Goal: Transaction & Acquisition: Obtain resource

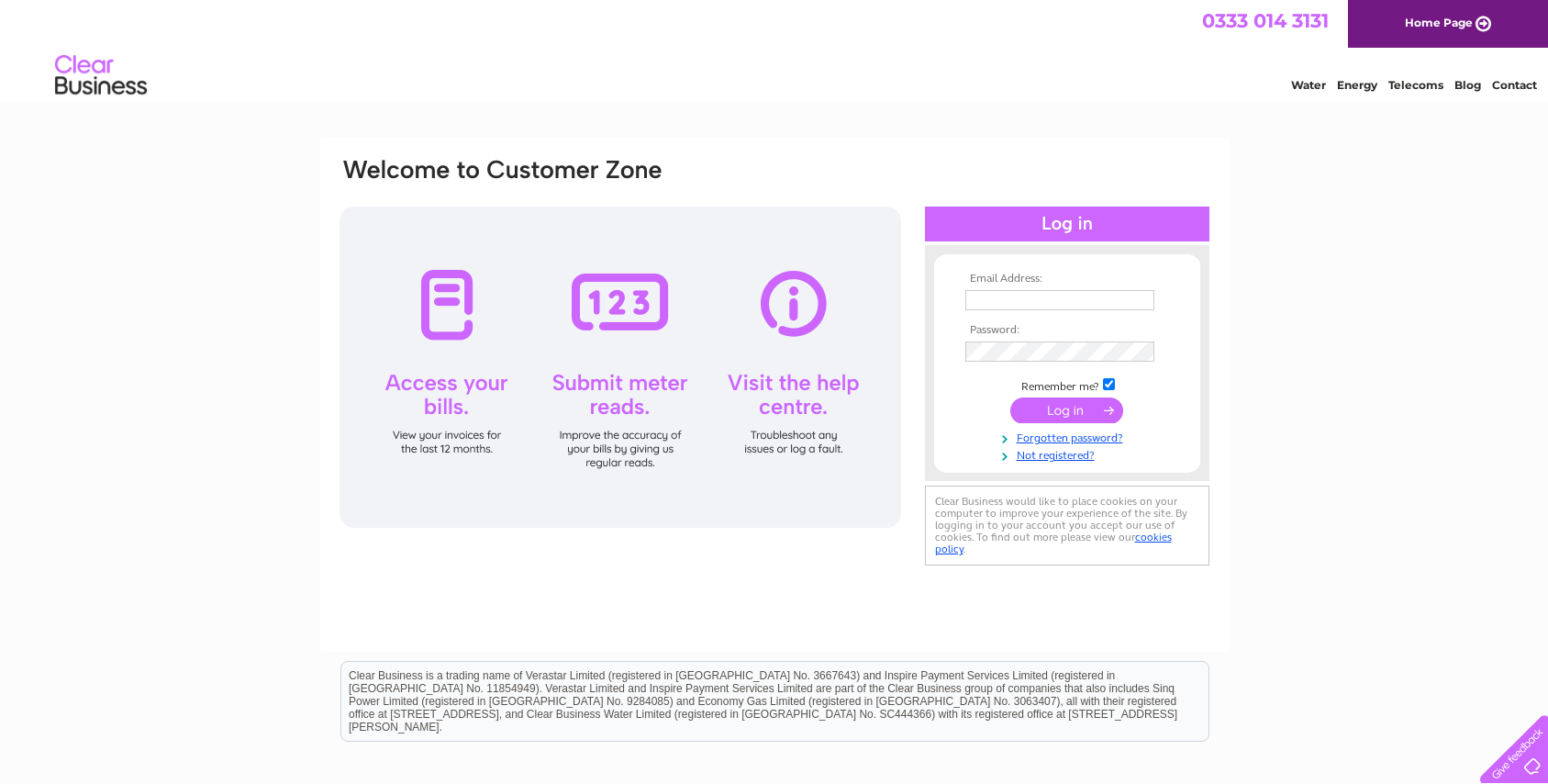
click at [978, 299] on input "text" at bounding box center [1060, 300] width 189 height 20
type input "circuitoffice2803@gmail.com"
click at [1047, 415] on input "submit" at bounding box center [1067, 410] width 113 height 26
click at [1047, 411] on input "submit" at bounding box center [1067, 410] width 113 height 26
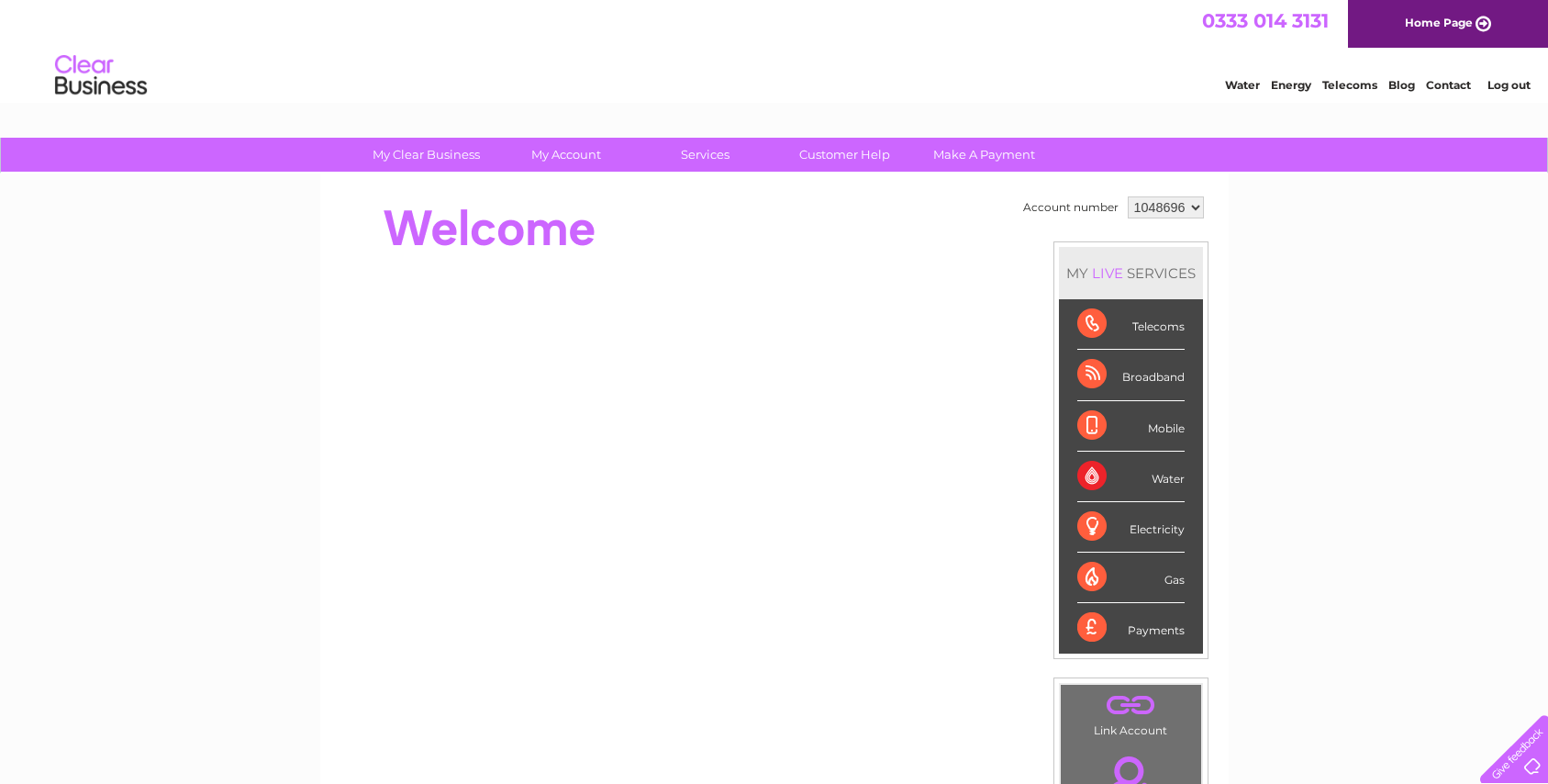
click at [1200, 205] on select "1048696 1053500" at bounding box center [1165, 207] width 76 height 22
select select "1053500"
click at [1127, 197] on select "1048696 1053500" at bounding box center [1165, 207] width 76 height 22
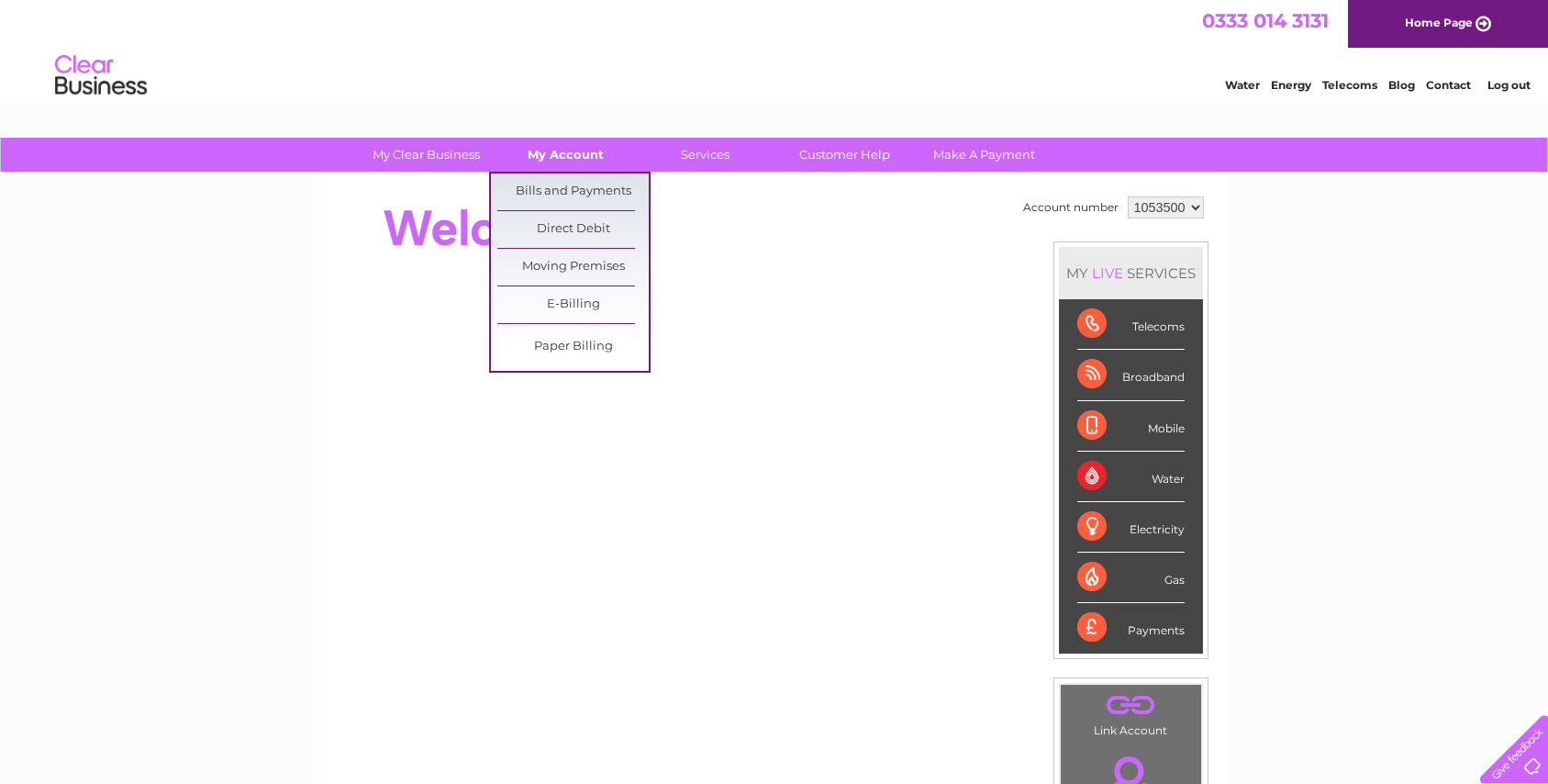
click at [584, 161] on link "My Account" at bounding box center [565, 154] width 151 height 34
click at [591, 195] on link "Bills and Payments" at bounding box center [573, 192] width 151 height 37
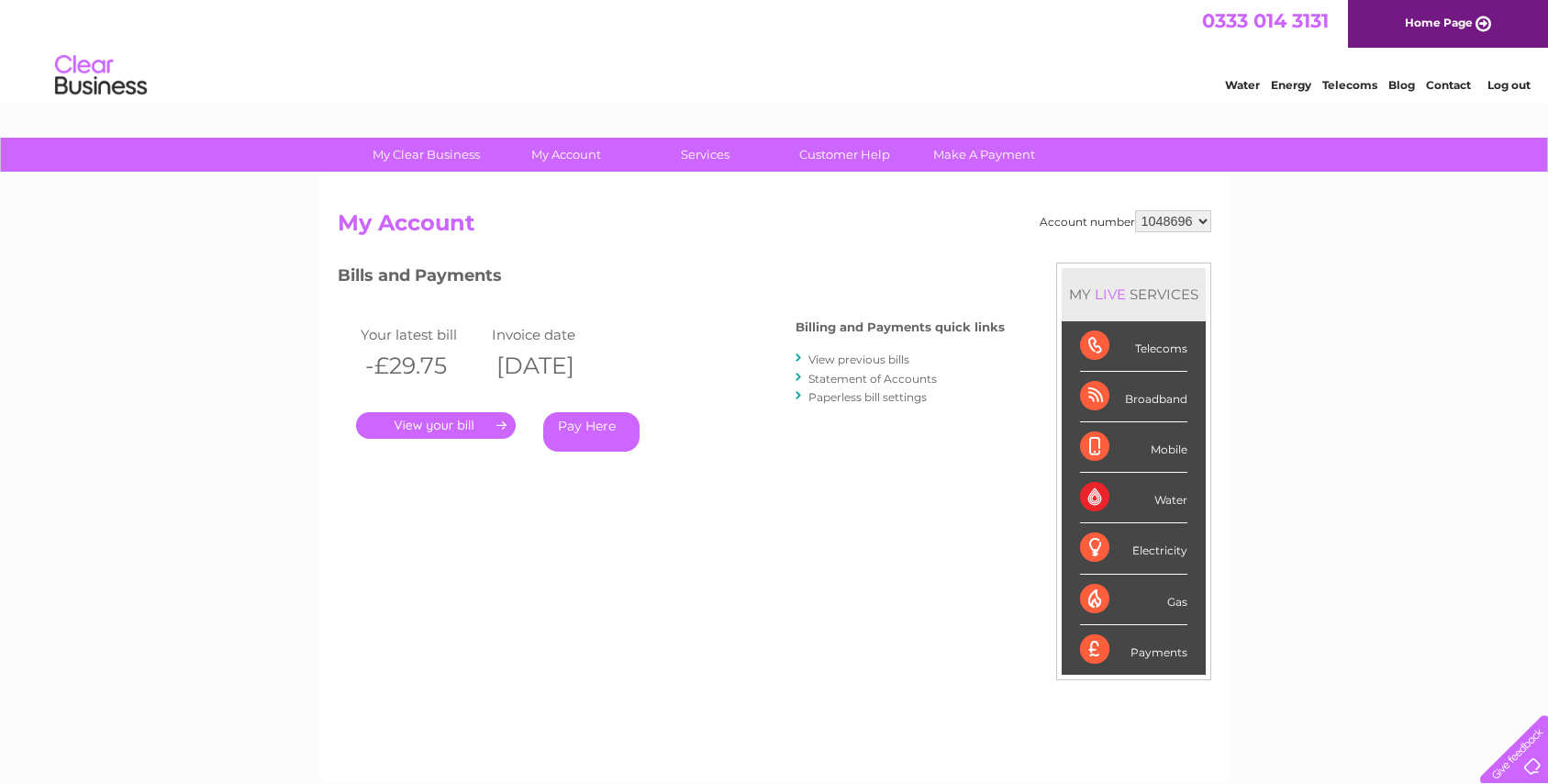
click at [1200, 219] on select "1048696 1053500" at bounding box center [1173, 221] width 76 height 22
select select "1053500"
click at [1135, 210] on select "1048696 1053500" at bounding box center [1173, 221] width 76 height 22
click at [424, 417] on link "." at bounding box center [436, 425] width 160 height 27
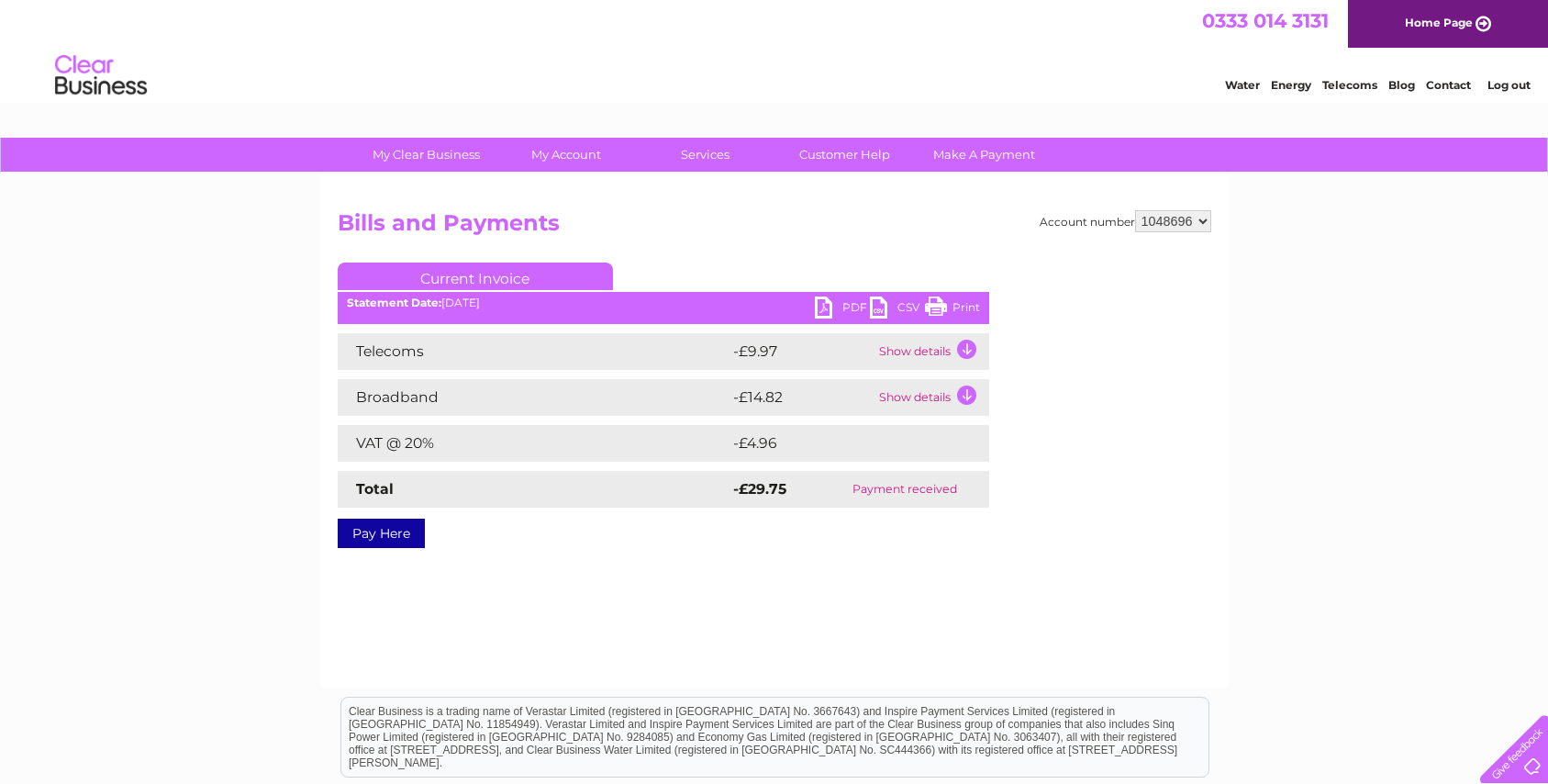
click at [1208, 218] on select "1048696 1053500" at bounding box center [1173, 221] width 76 height 22
select select "1053500"
click at [1135, 210] on select "1048696 1053500" at bounding box center [1173, 221] width 76 height 22
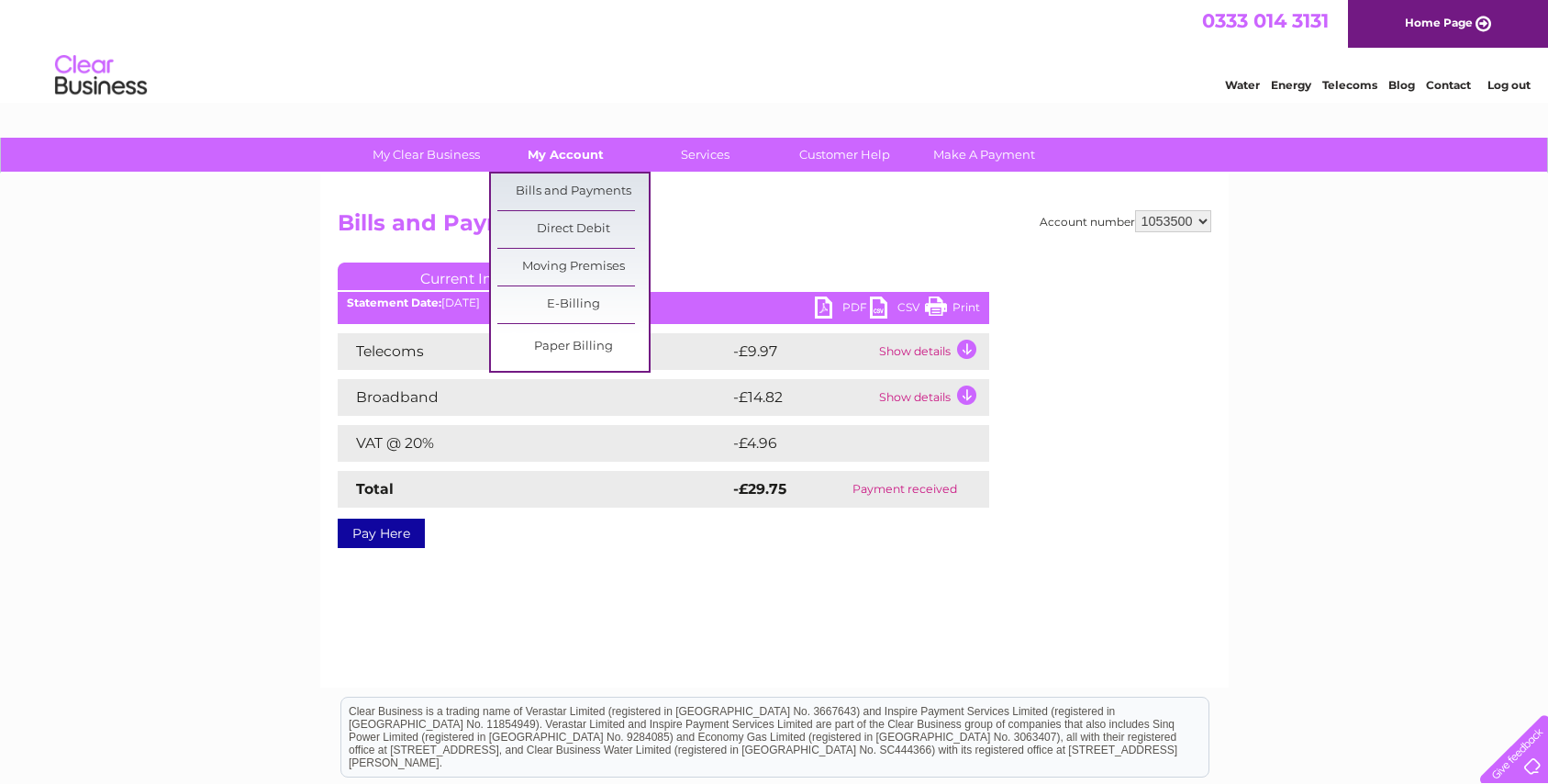
click at [546, 146] on link "My Account" at bounding box center [565, 154] width 151 height 34
click at [565, 188] on link "Bills and Payments" at bounding box center [573, 192] width 151 height 37
click at [564, 189] on link "Bills and Payments" at bounding box center [573, 192] width 151 height 37
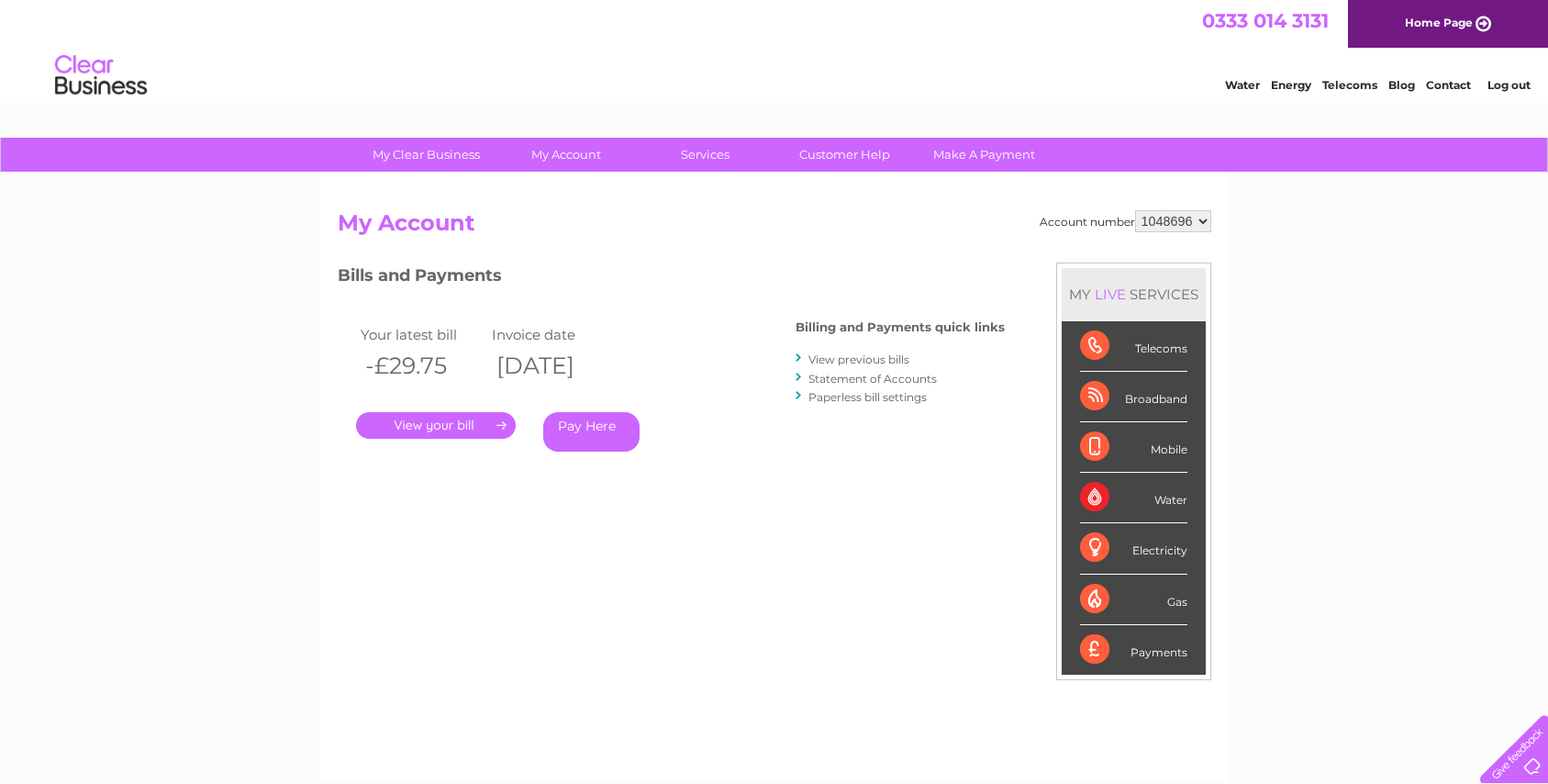
click at [1198, 221] on select "1048696 1053500" at bounding box center [1173, 221] width 76 height 22
select select "1053500"
click at [1135, 210] on select "1048696 1053500" at bounding box center [1173, 221] width 76 height 22
click at [455, 412] on link "." at bounding box center [436, 425] width 160 height 27
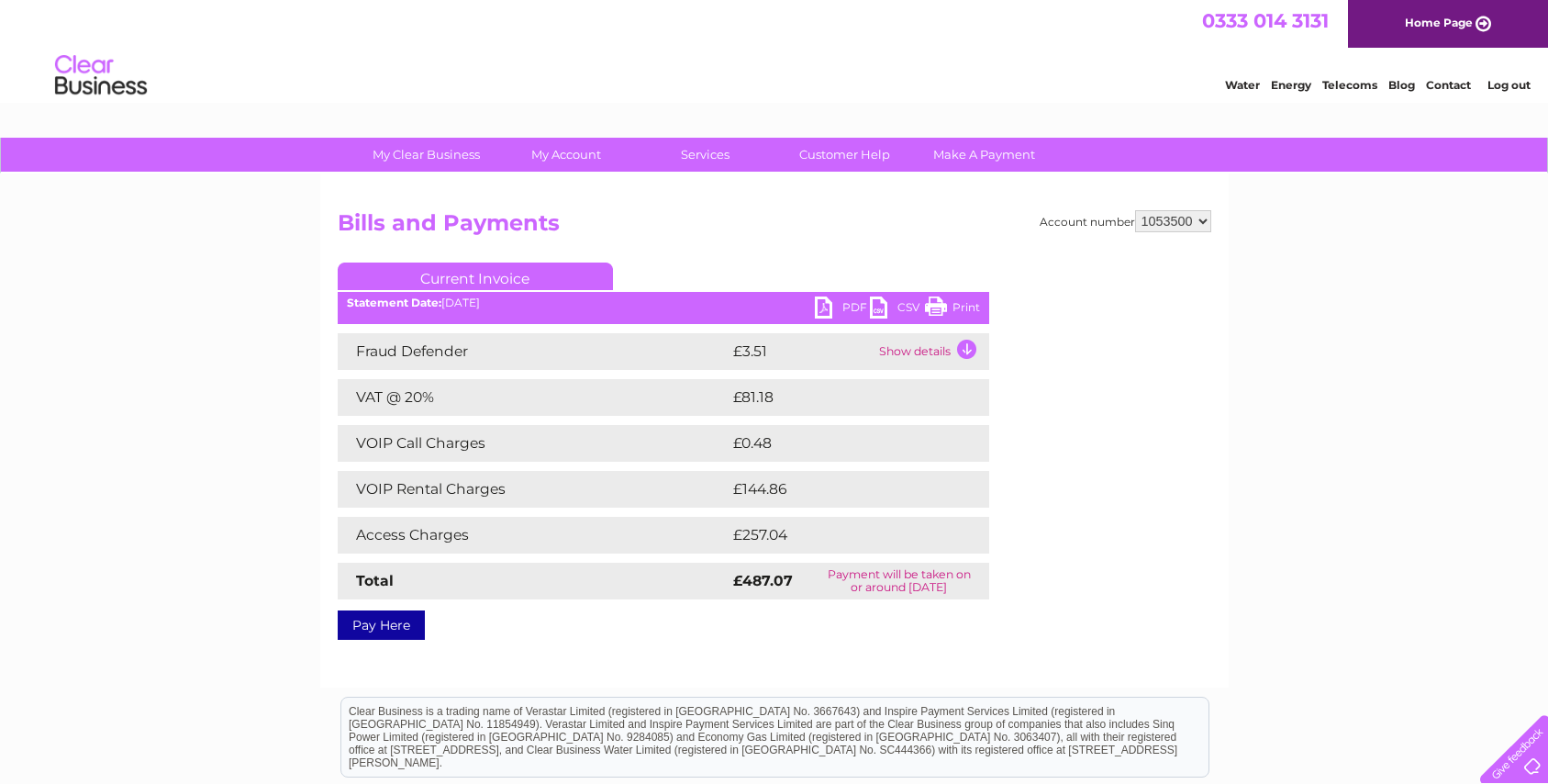
click at [828, 305] on link "PDF" at bounding box center [842, 310] width 55 height 27
